Goal: Check status: Verify the current state of an ongoing process or item

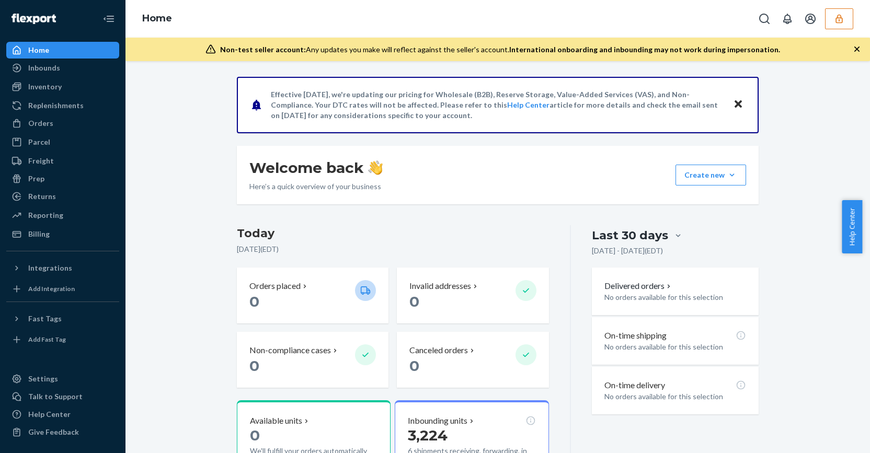
click at [834, 21] on icon "button" at bounding box center [839, 19] width 10 height 10
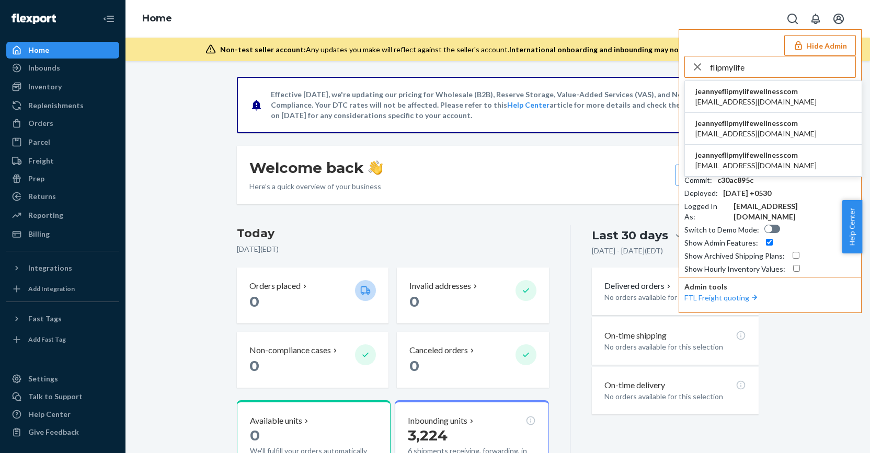
type input "flipmylife"
click at [749, 161] on span "jeannye@flipmylifewellness.com" at bounding box center [755, 166] width 121 height 10
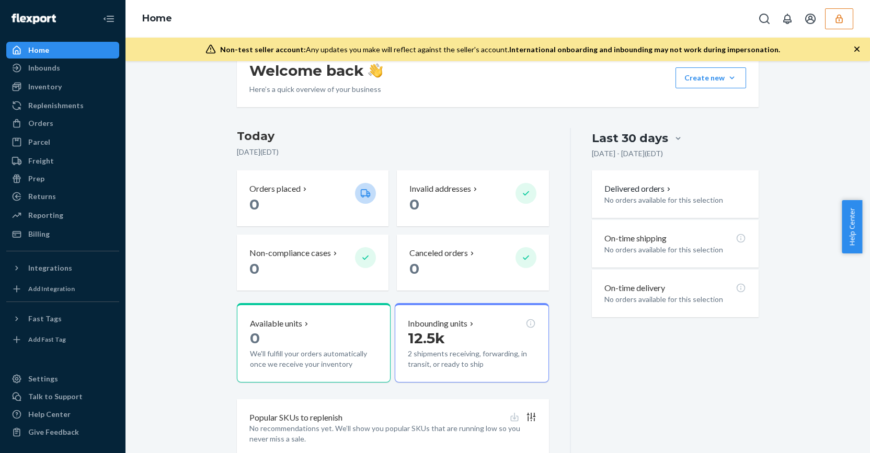
scroll to position [98, 0]
click at [449, 325] on p "Inbounding units" at bounding box center [438, 324] width 60 height 12
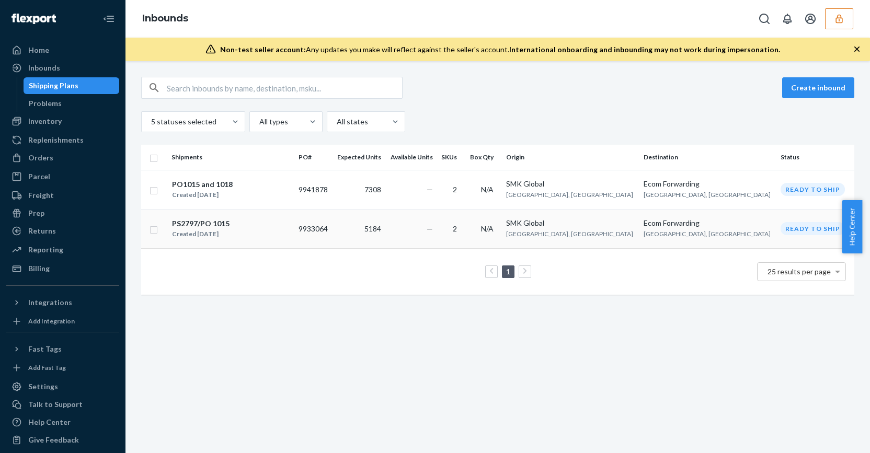
click at [437, 221] on td "—" at bounding box center [410, 228] width 51 height 39
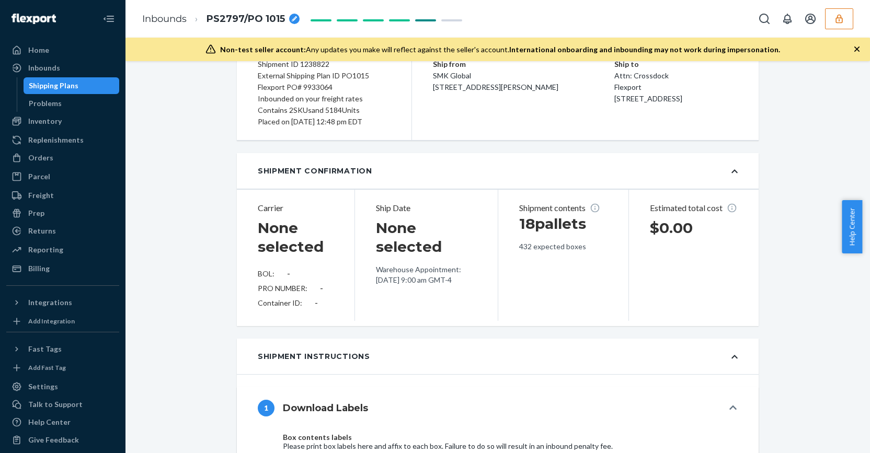
scroll to position [104, 0]
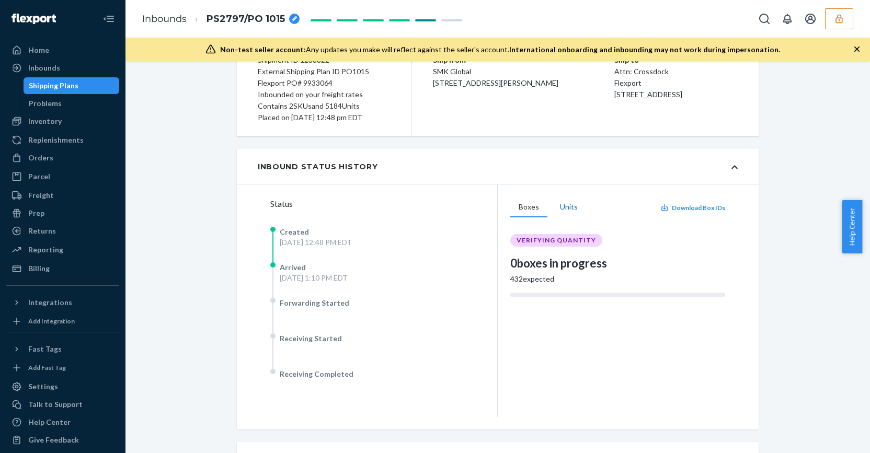
click at [560, 212] on button "Units" at bounding box center [569, 208] width 35 height 20
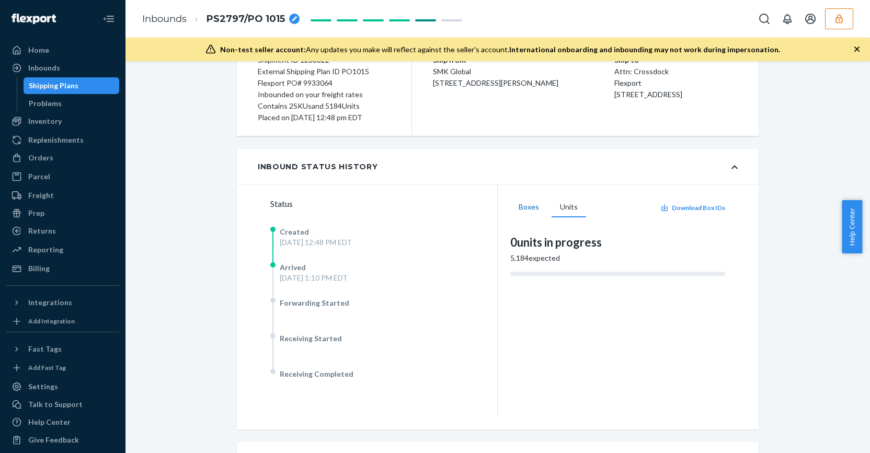
click at [534, 211] on button "Boxes" at bounding box center [528, 208] width 37 height 20
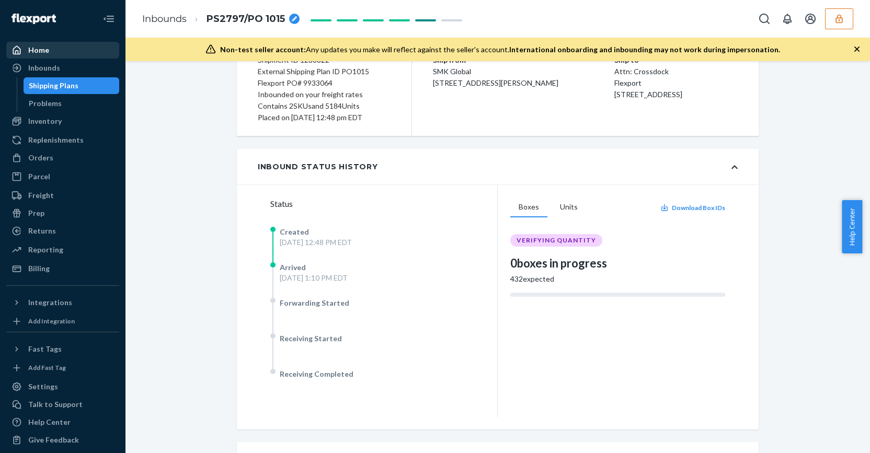
click at [60, 50] on div "Home" at bounding box center [62, 50] width 111 height 15
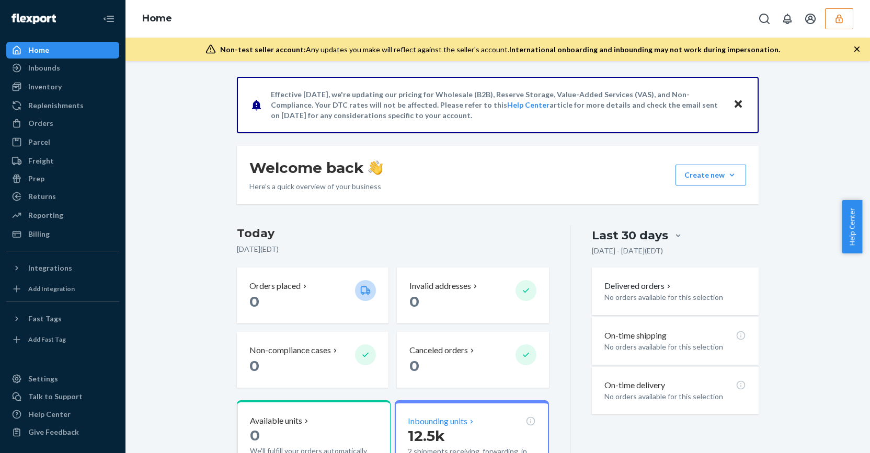
click at [450, 419] on p "Inbounding units" at bounding box center [438, 422] width 60 height 12
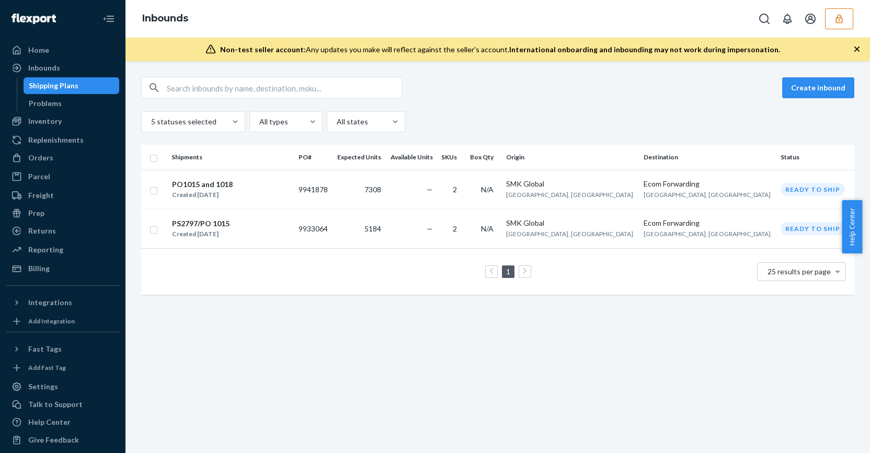
click at [838, 22] on icon "button" at bounding box center [838, 18] width 7 height 9
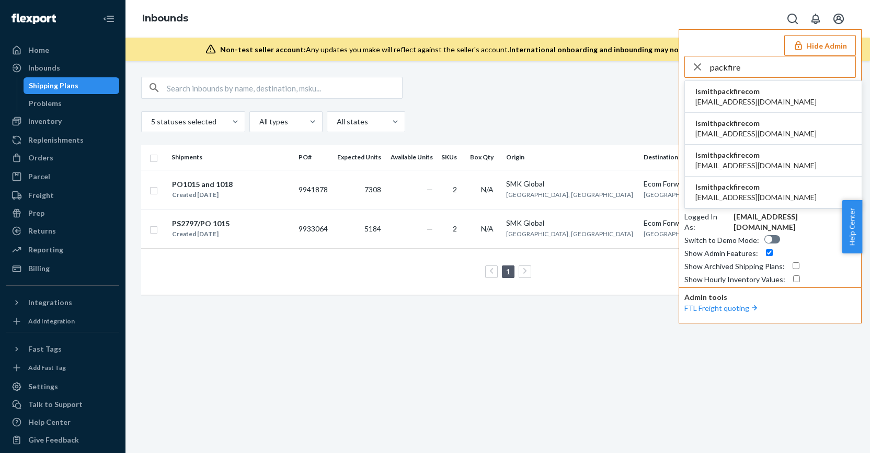
type input "packfire"
click at [762, 185] on span "lsmithpackfirecom" at bounding box center [755, 187] width 121 height 10
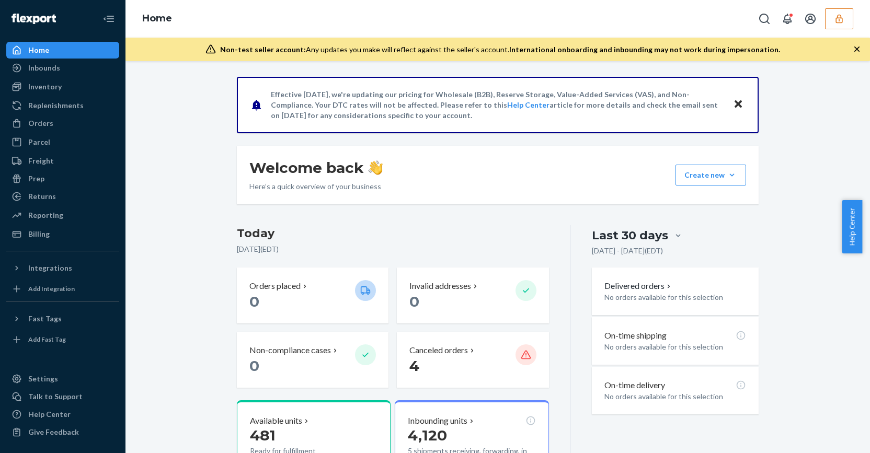
click at [830, 14] on button "button" at bounding box center [839, 18] width 28 height 21
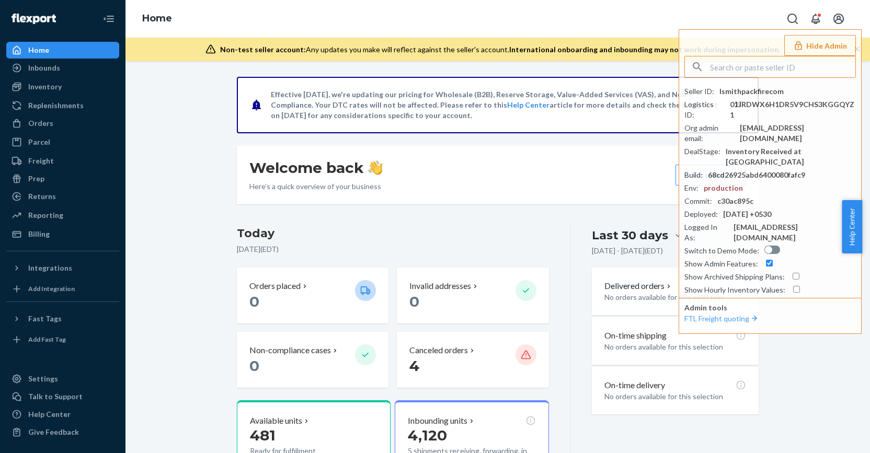
click at [414, 220] on div "Effective [DATE], we're updating our pricing for Wholesale (B2B), Reserve Stora…" at bounding box center [497, 361] width 537 height 569
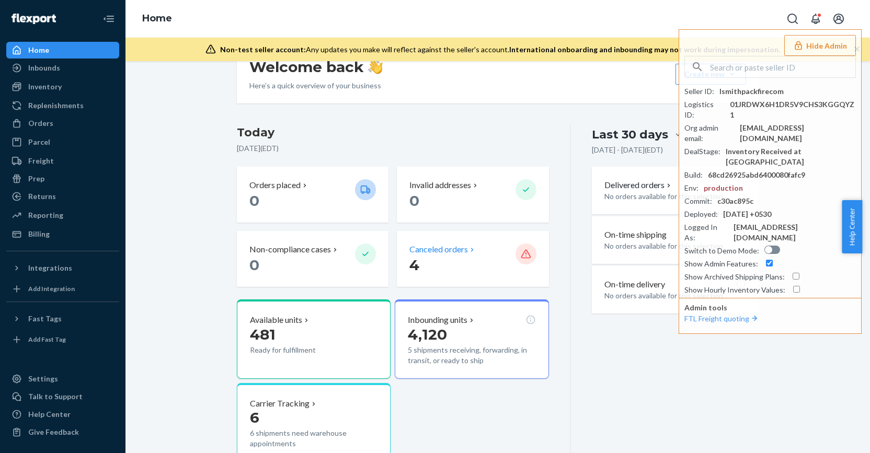
click at [439, 251] on p "Canceled orders" at bounding box center [438, 250] width 59 height 12
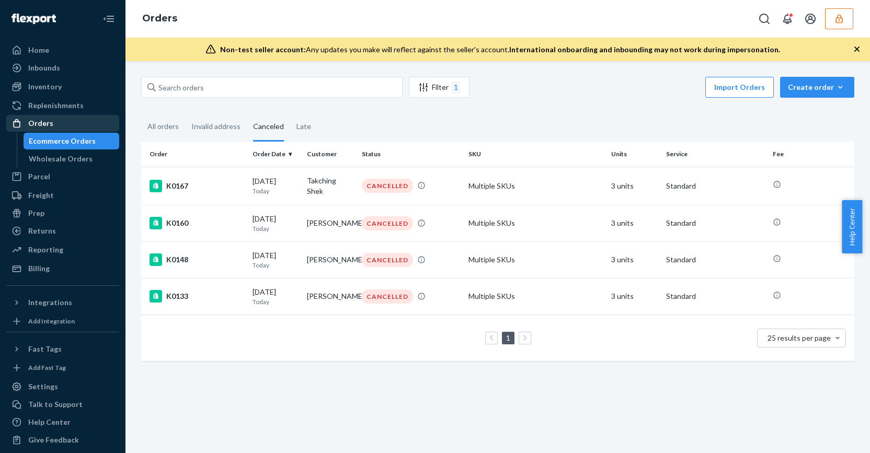
click at [66, 122] on div "Orders" at bounding box center [62, 123] width 111 height 15
click at [163, 128] on div "All orders" at bounding box center [162, 127] width 31 height 29
click at [141, 113] on input "All orders" at bounding box center [141, 113] width 0 height 0
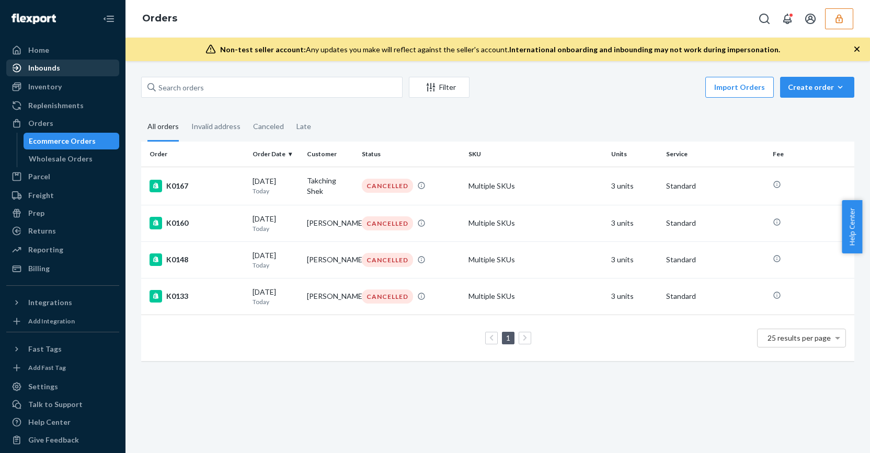
click at [53, 63] on div "Inbounds" at bounding box center [44, 68] width 32 height 10
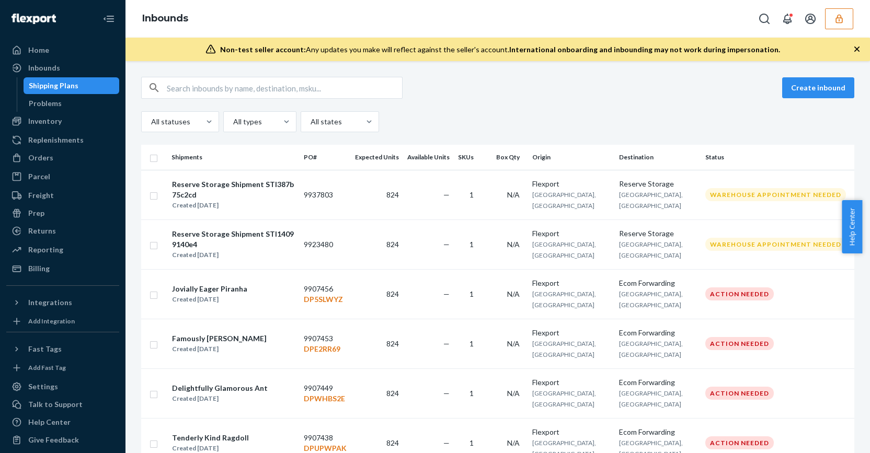
click at [273, 229] on div "Reserve Storage Shipment STI14099140e4" at bounding box center [233, 239] width 123 height 21
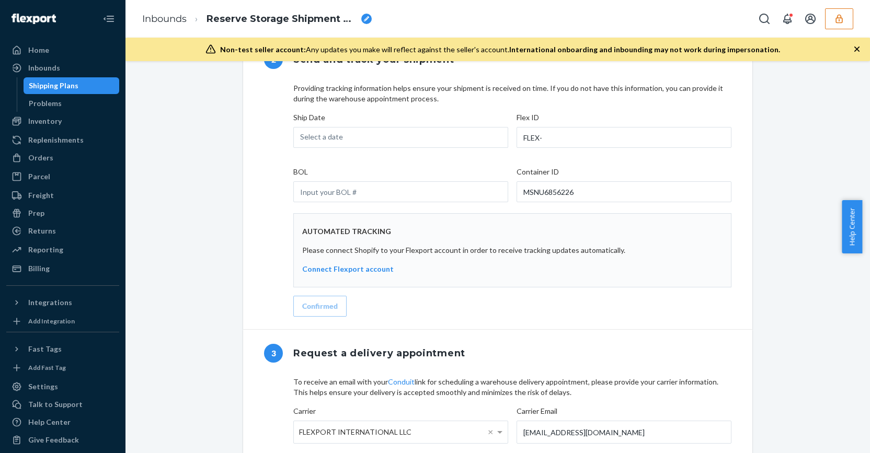
scroll to position [978, 0]
